Goal: Find contact information: Find contact information

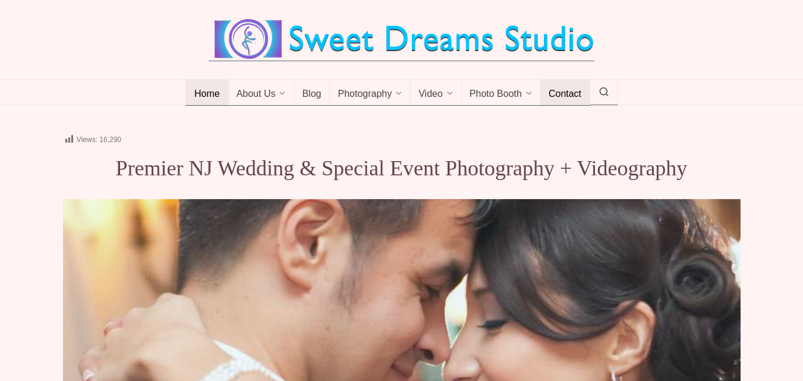
click at [547, 80] on link "Contact" at bounding box center [565, 93] width 50 height 26
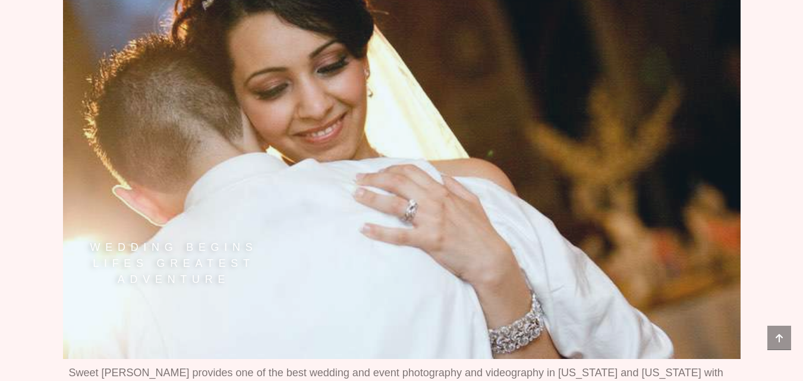
scroll to position [3744, 0]
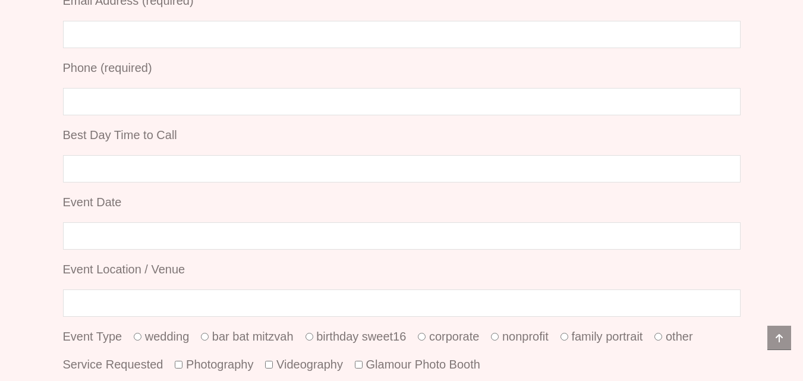
scroll to position [1007, 0]
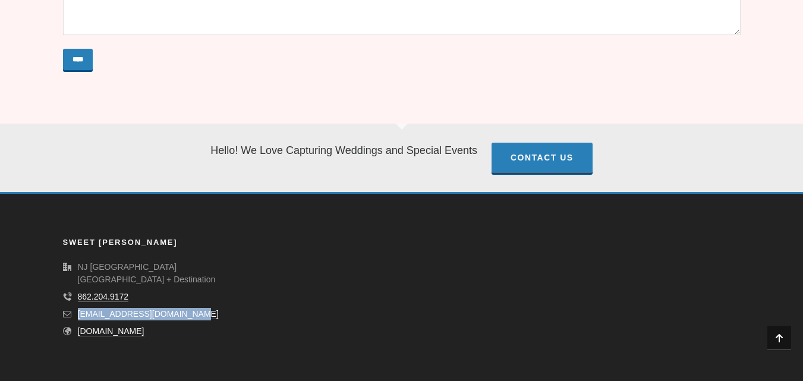
drag, startPoint x: 75, startPoint y: 308, endPoint x: 194, endPoint y: 312, distance: 119.6
click at [197, 310] on li "[EMAIL_ADDRESS][DOMAIN_NAME]" at bounding box center [164, 314] width 202 height 12
copy link "[EMAIL_ADDRESS][DOMAIN_NAME]"
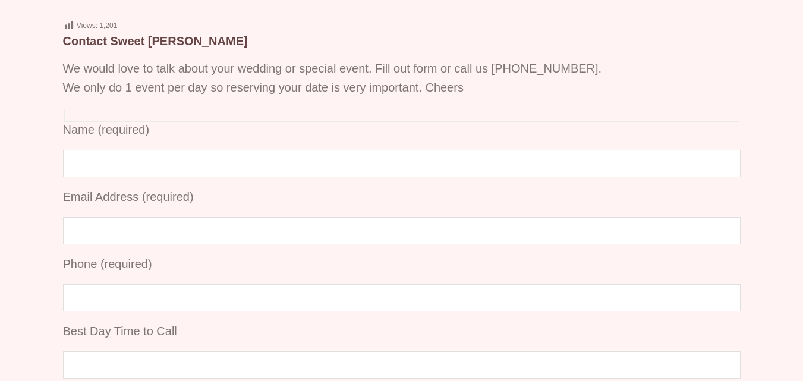
scroll to position [0, 0]
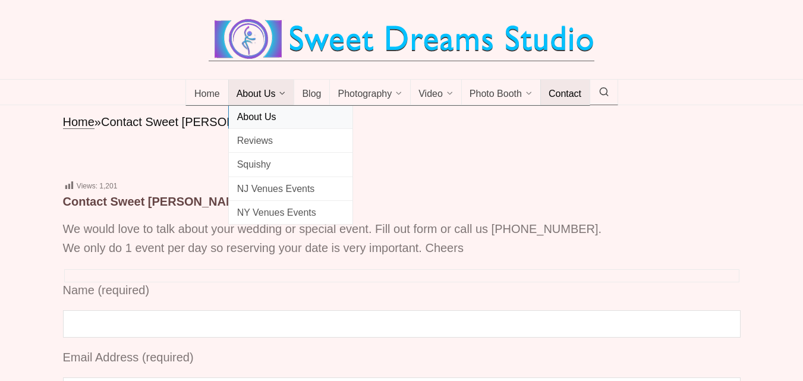
click at [251, 112] on span "About Us" at bounding box center [290, 117] width 107 height 16
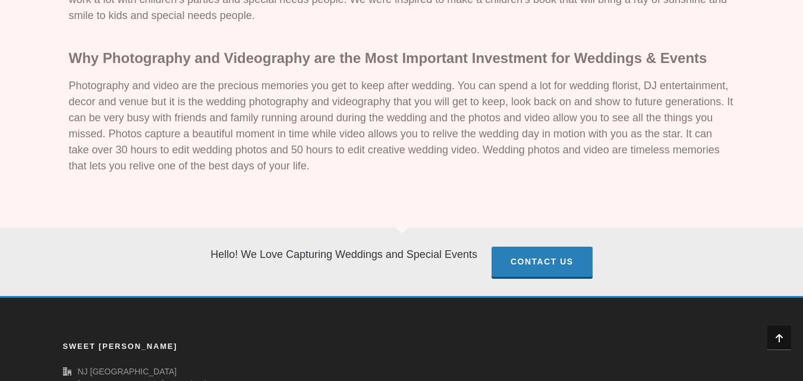
scroll to position [1605, 0]
